Goal: Navigation & Orientation: Find specific page/section

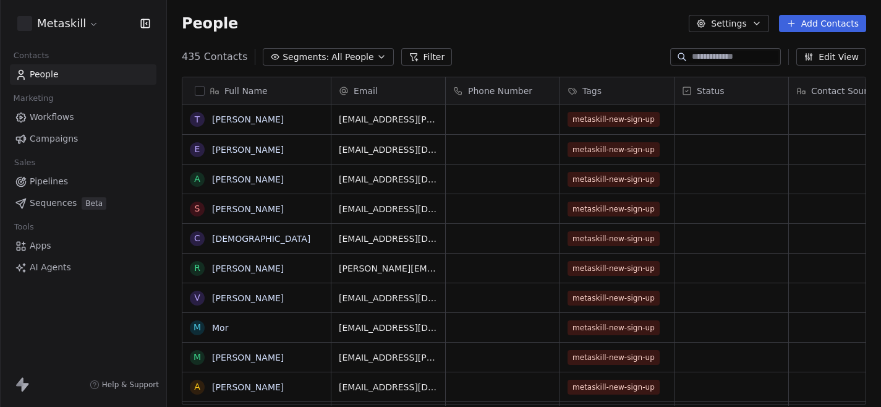
scroll to position [358, 714]
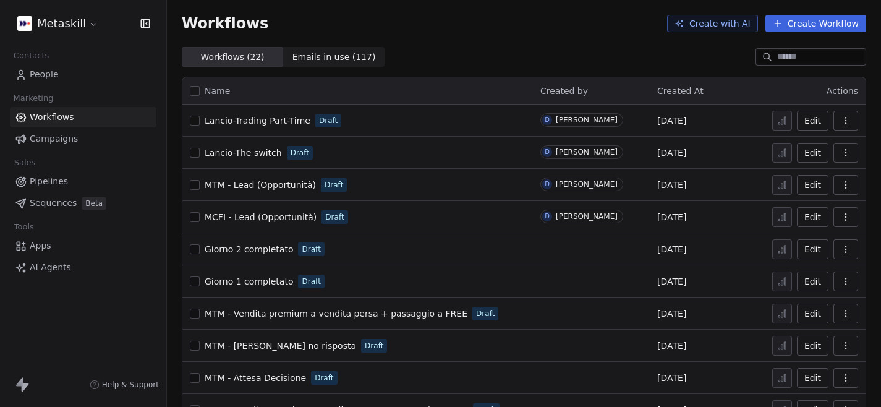
click at [284, 124] on span "Lancio-Trading Part-Time" at bounding box center [258, 121] width 106 height 10
click at [274, 214] on span "MCFI - Lead (Opportunità)" at bounding box center [261, 217] width 112 height 10
click at [249, 315] on span "MTM - Vendita premium a vendita persa + passaggio a FREE" at bounding box center [336, 313] width 263 height 10
click at [284, 121] on span "Lancio-Trading Part-Time" at bounding box center [258, 121] width 106 height 10
